Goal: Information Seeking & Learning: Learn about a topic

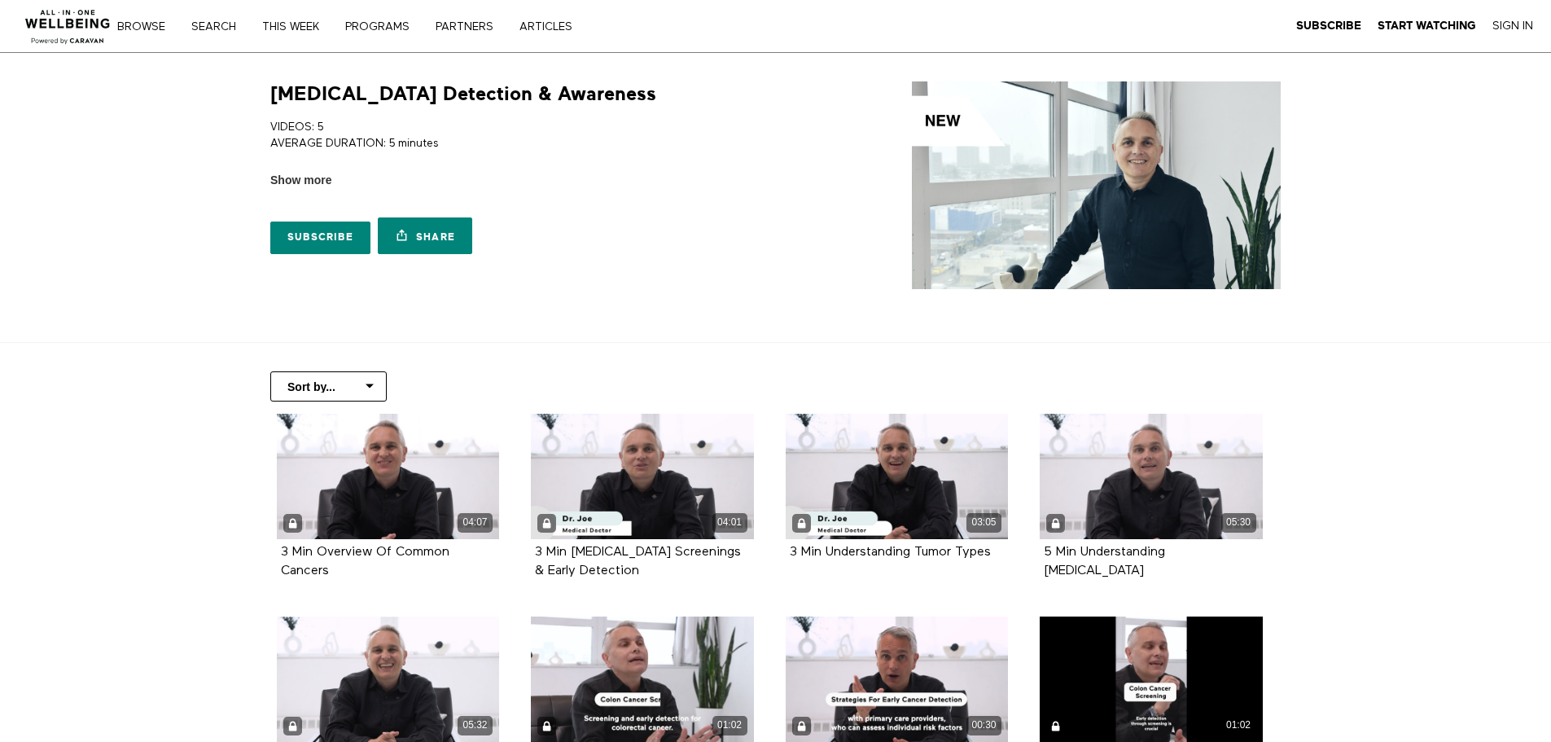
scroll to position [200, 0]
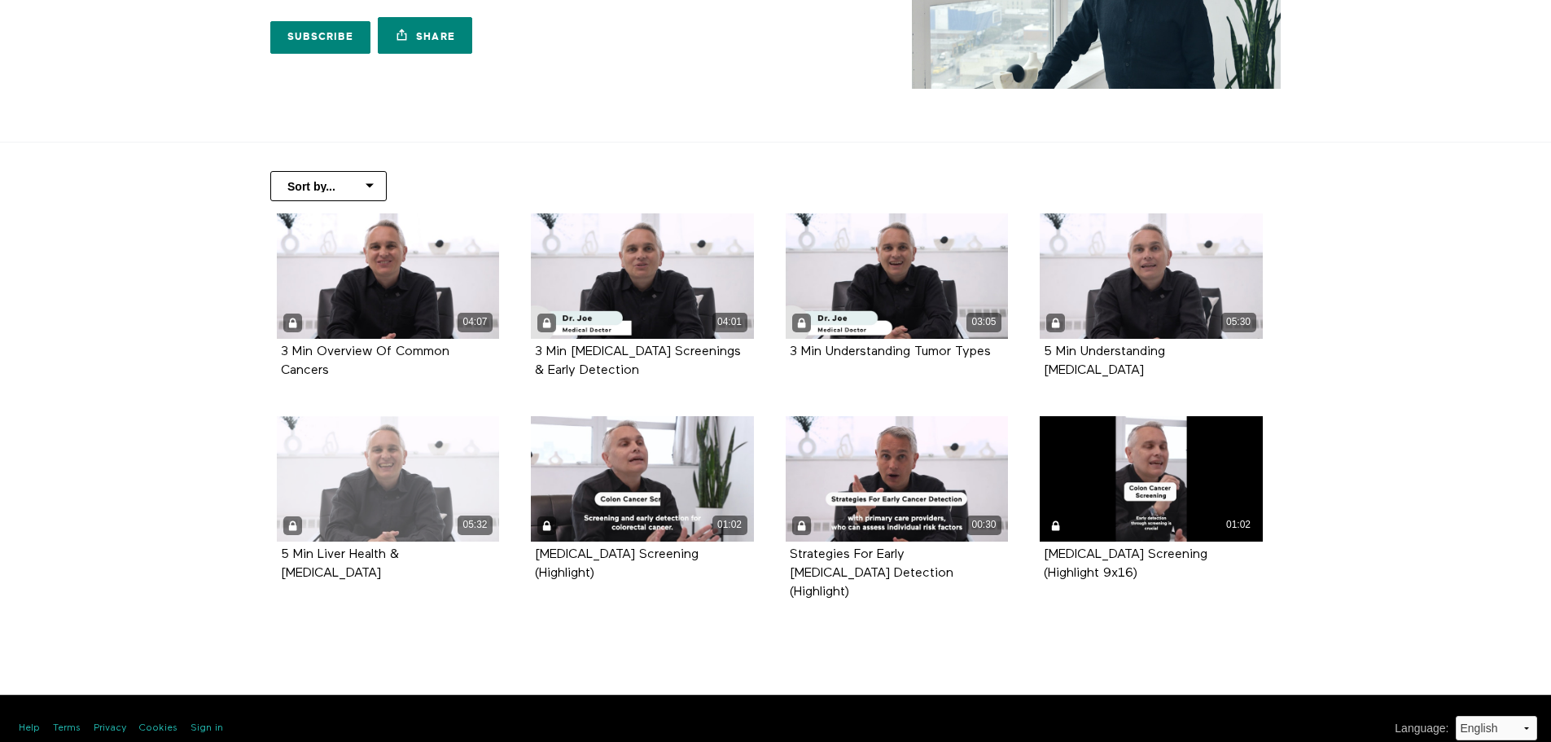
click at [409, 487] on div "05:32" at bounding box center [388, 478] width 223 height 125
